Goal: Information Seeking & Learning: Check status

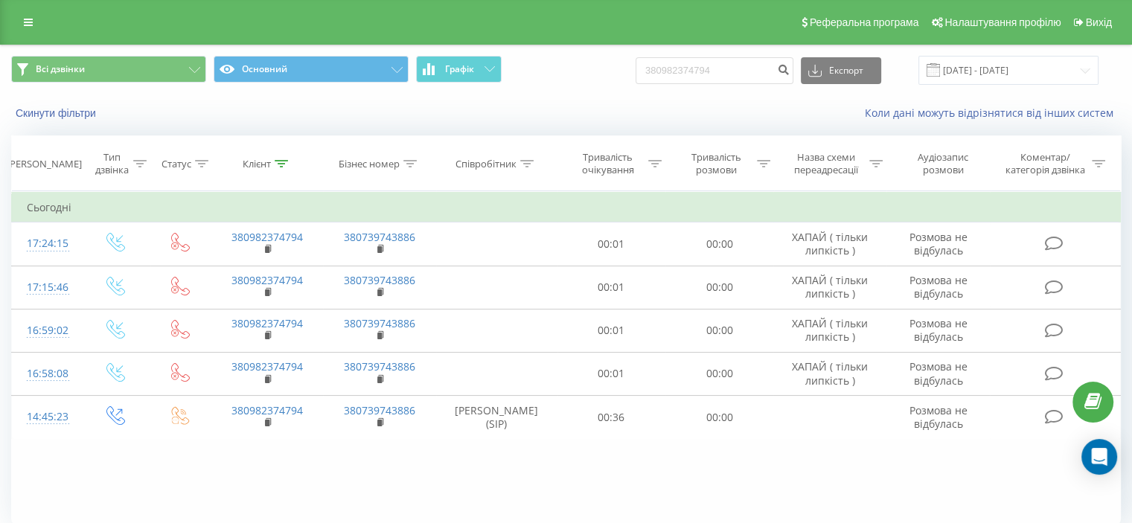
click at [647, 66] on div "Всі дзвінки Основний Графік 380982374794 Експорт .csv .xls .xlsx 19.05.2025 - 1…" at bounding box center [566, 70] width 1110 height 29
type input "0938363525"
click at [790, 65] on icon "submit" at bounding box center [783, 67] width 13 height 9
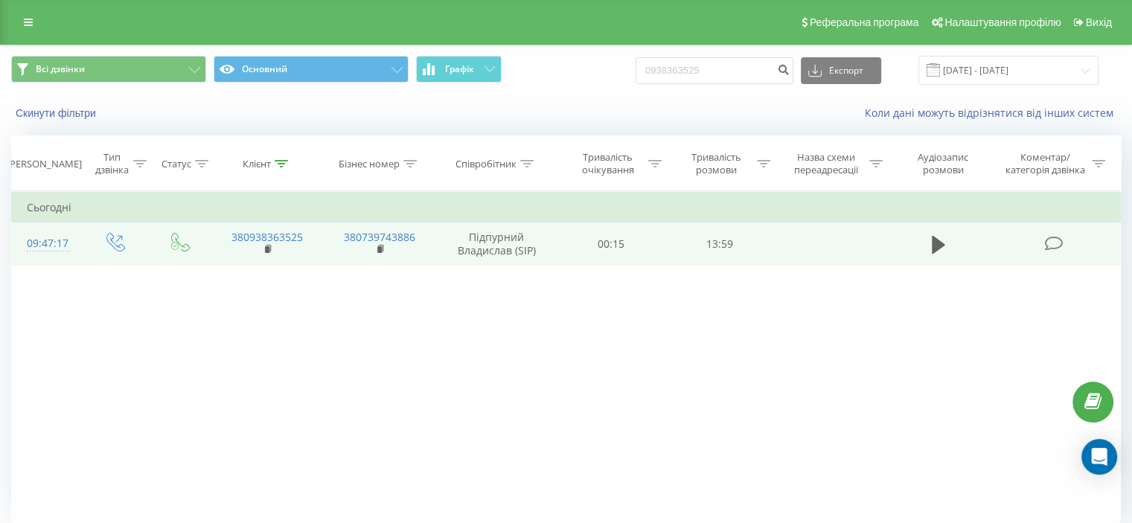
click at [1043, 246] on td at bounding box center [1055, 244] width 130 height 43
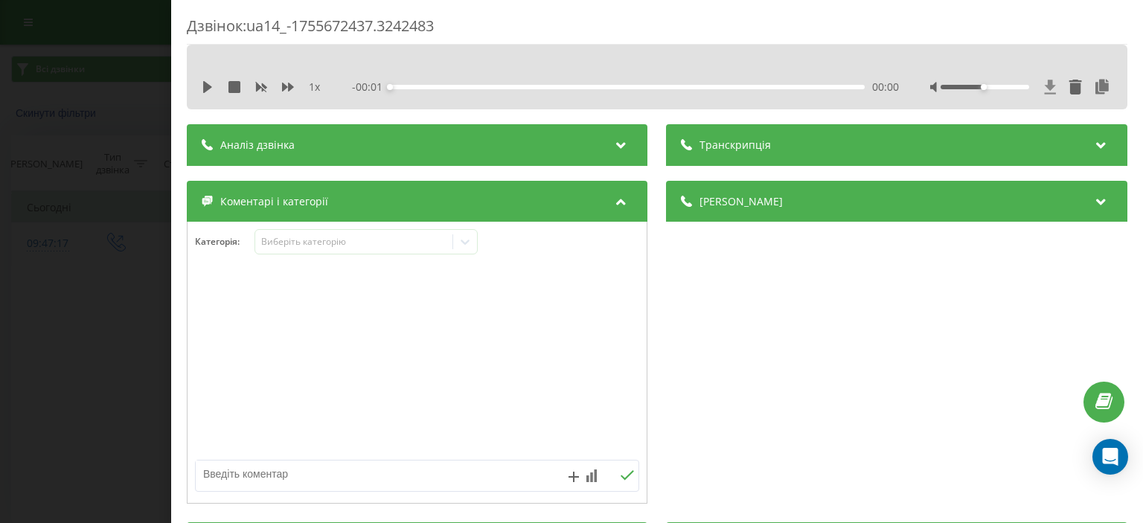
click at [1045, 81] on icon at bounding box center [1050, 87] width 11 height 14
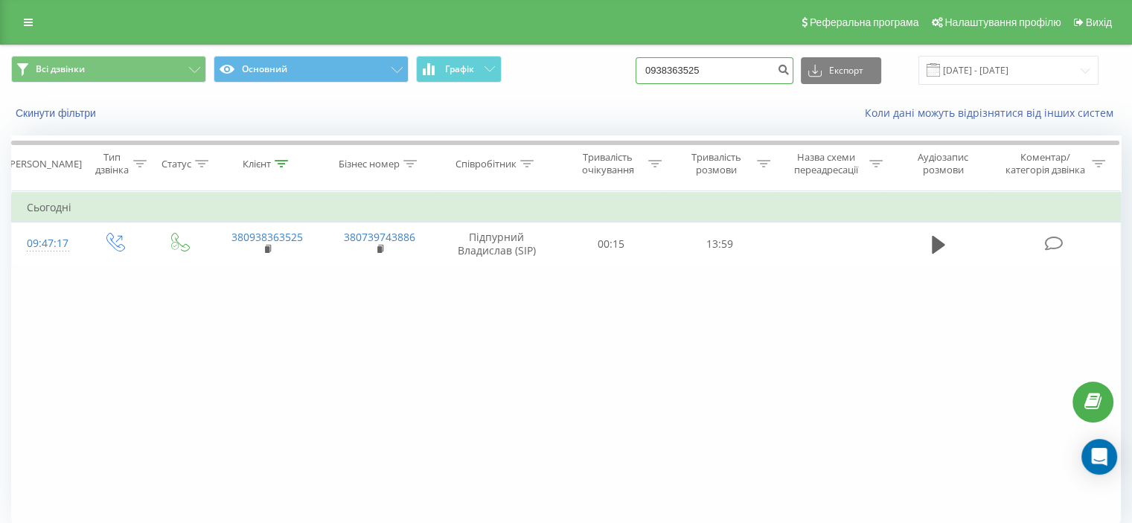
drag, startPoint x: 711, startPoint y: 63, endPoint x: 625, endPoint y: 55, distance: 86.7
click at [626, 55] on div "Всі дзвінки Основний Графік 0938363525 Експорт .csv .xls .xlsx 20.05.2025 - 20.…" at bounding box center [566, 70] width 1130 height 50
click at [723, 68] on input "0938363525" at bounding box center [715, 70] width 158 height 27
drag, startPoint x: 723, startPoint y: 68, endPoint x: 638, endPoint y: 68, distance: 85.6
click at [638, 68] on div "Всі дзвінки Основний Графік 0938363525 Експорт .csv .xls .xlsx 20.05.2025 - 20.…" at bounding box center [566, 70] width 1110 height 29
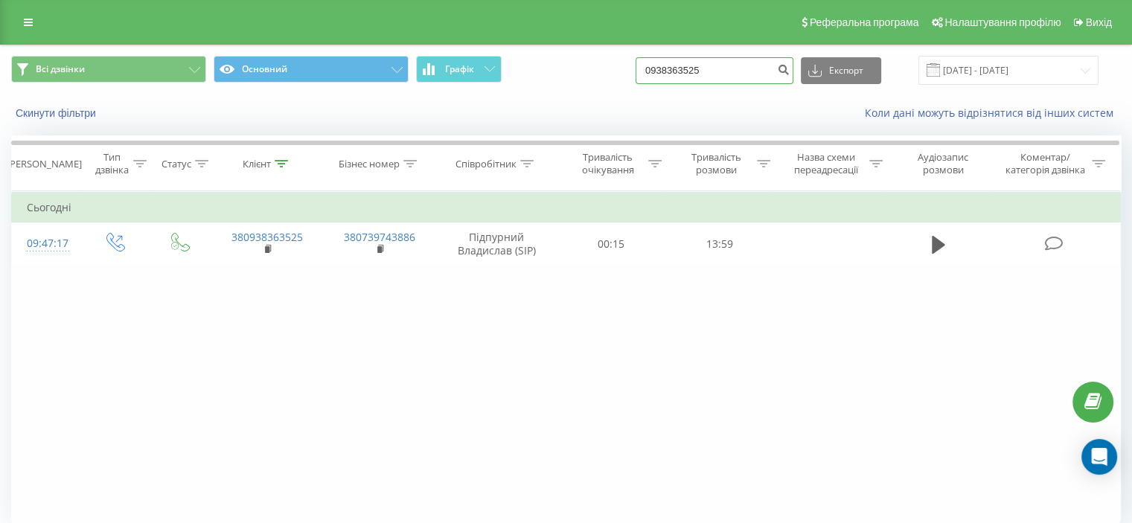
paste input "60241060"
type input "0960241060"
click at [790, 71] on icon "submit" at bounding box center [783, 67] width 13 height 9
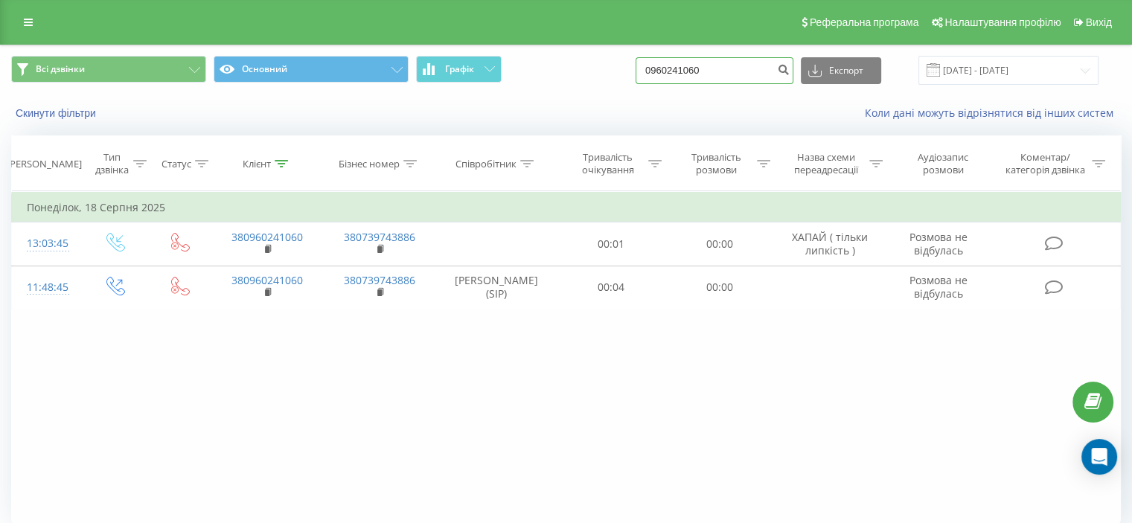
drag, startPoint x: 703, startPoint y: 65, endPoint x: 656, endPoint y: 63, distance: 46.2
click at [656, 63] on input "0960241060" at bounding box center [715, 70] width 158 height 27
paste input "380959176499"
type input "380959176499"
click at [790, 71] on icon "submit" at bounding box center [783, 67] width 13 height 9
